Goal: Information Seeking & Learning: Learn about a topic

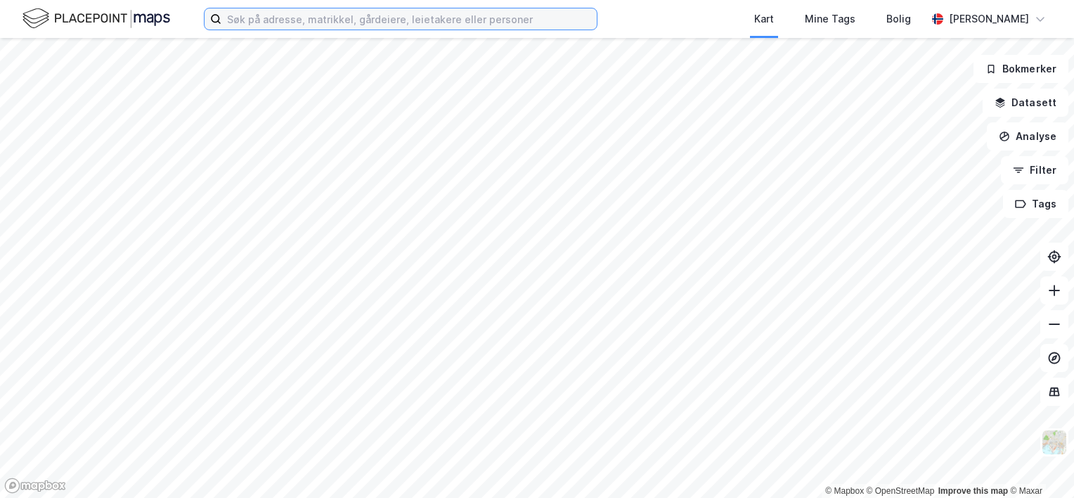
click at [292, 26] on input at bounding box center [408, 18] width 375 height 21
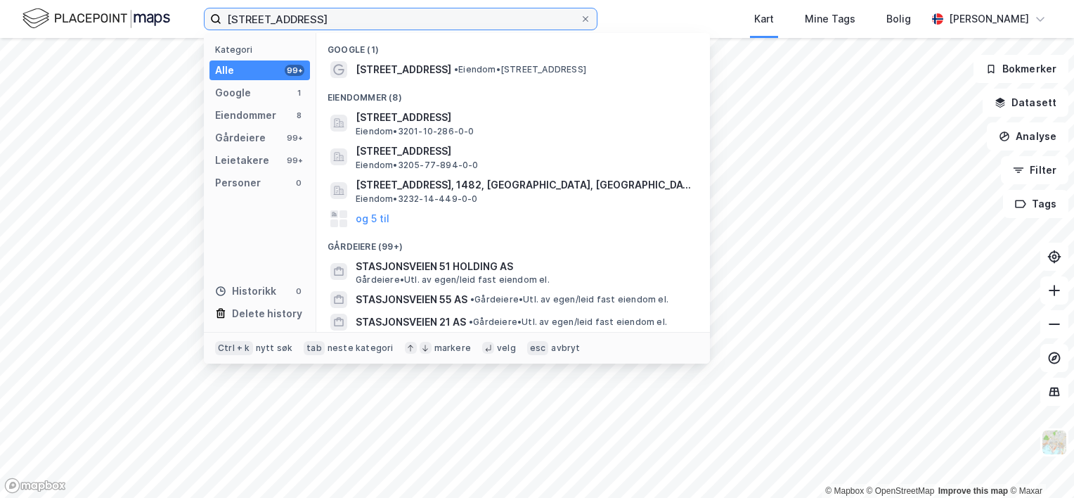
type input "[STREET_ADDRESS]"
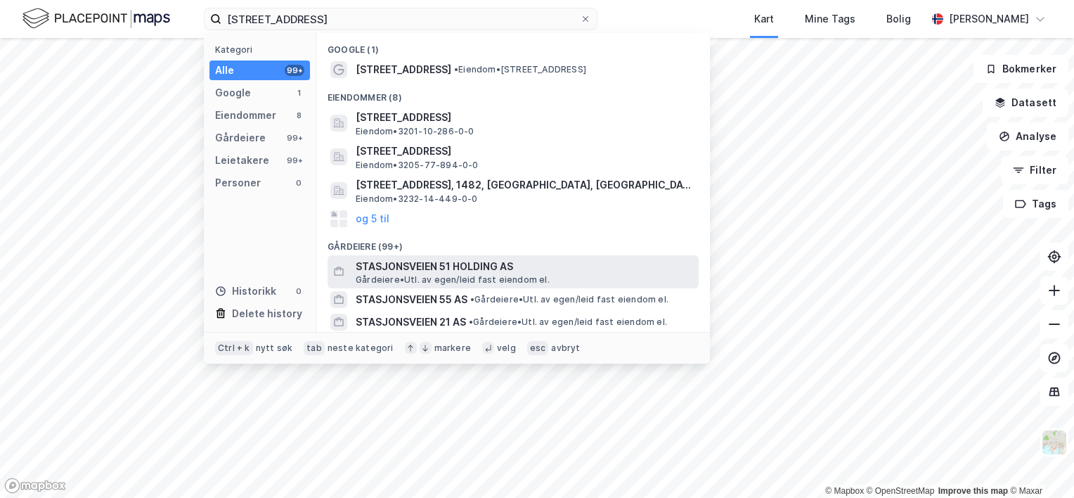
click at [441, 268] on span "STASJONSVEIEN 51 HOLDING AS" at bounding box center [524, 266] width 337 height 17
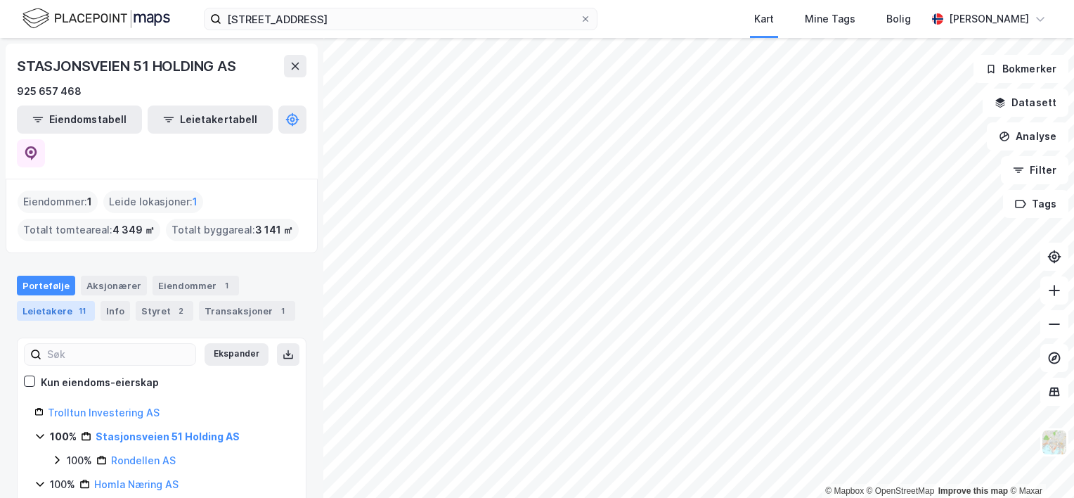
click at [66, 301] on div "Leietakere 11" at bounding box center [56, 311] width 78 height 20
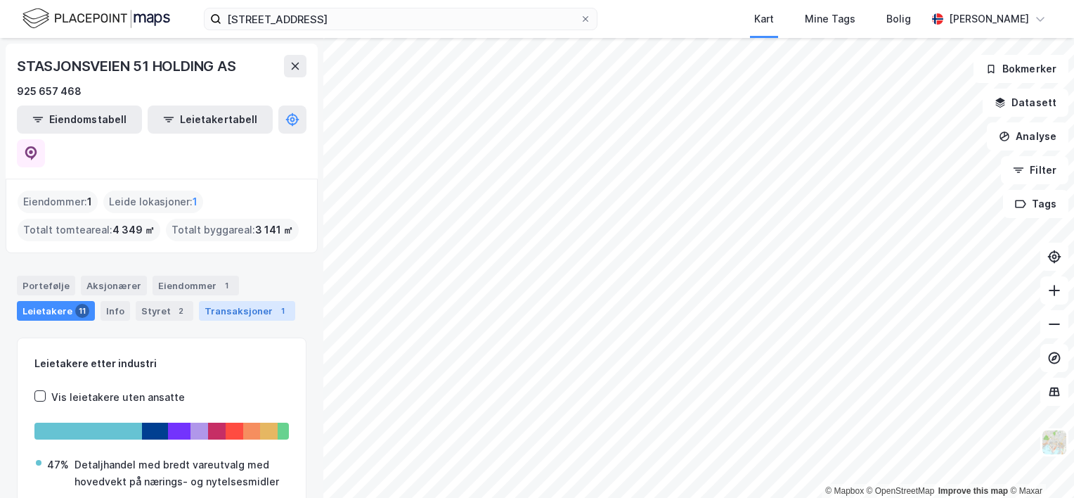
click at [254, 301] on div "Transaksjoner 1" at bounding box center [247, 311] width 96 height 20
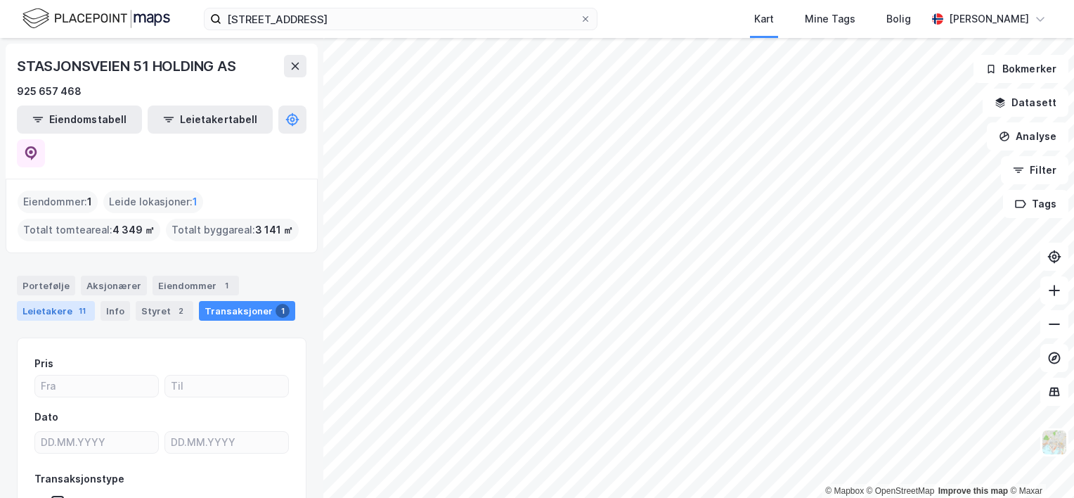
click at [67, 301] on div "Leietakere 11" at bounding box center [56, 311] width 78 height 20
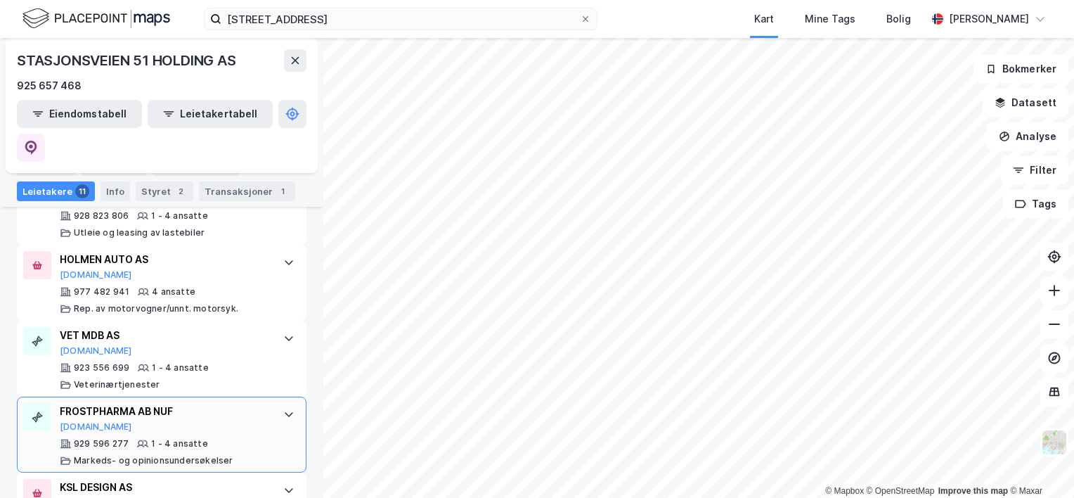
scroll to position [841, 0]
